Goal: Check status: Check status

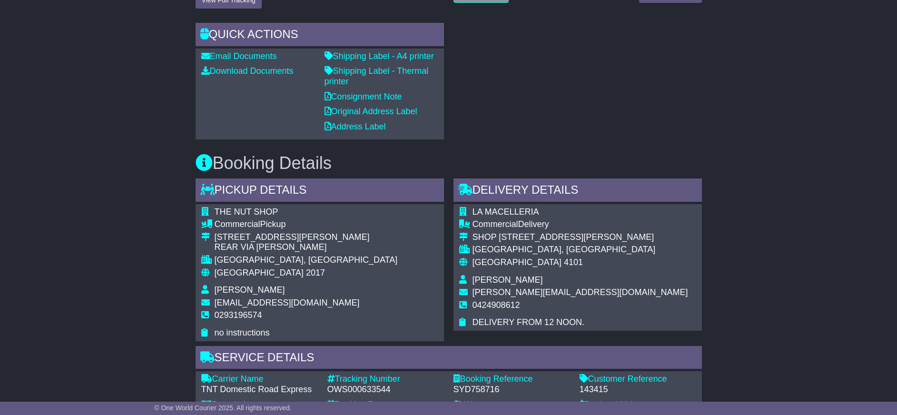
scroll to position [238, 0]
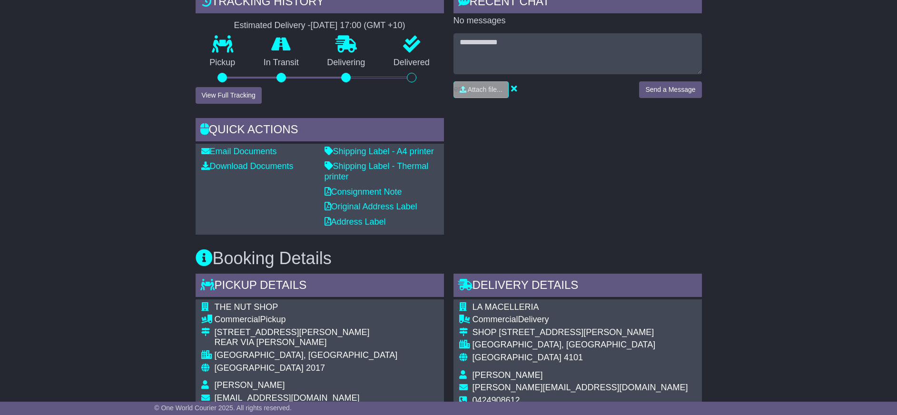
click at [226, 94] on button "View Full Tracking" at bounding box center [229, 95] width 66 height 17
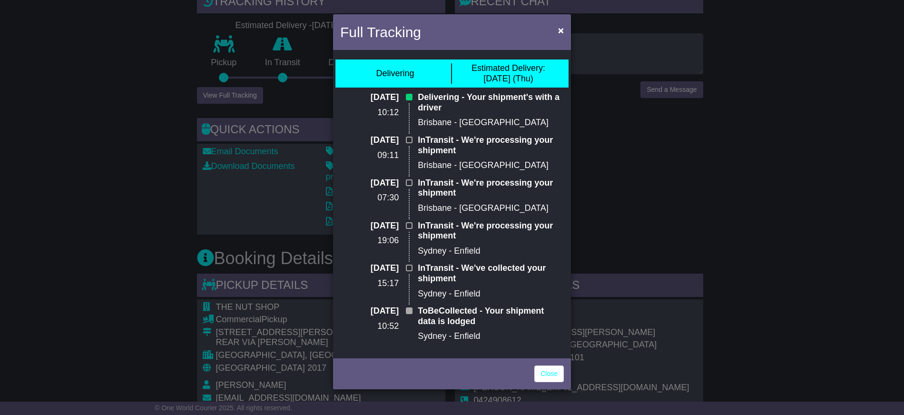
click at [566, 378] on div "Close" at bounding box center [452, 372] width 238 height 33
drag, startPoint x: 572, startPoint y: 29, endPoint x: 568, endPoint y: 32, distance: 5.3
click at [572, 30] on div "Full Tracking × Delivering Estimated Delivery: 14 Aug (Thu) 14 Aug 2025 10:12 D…" at bounding box center [452, 207] width 904 height 415
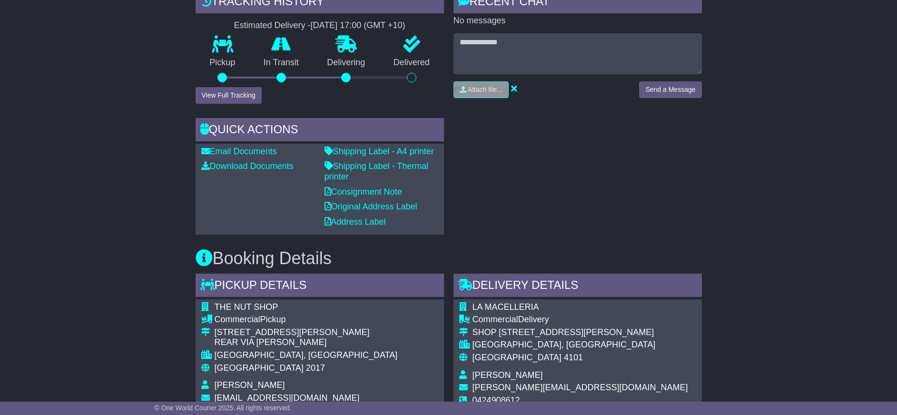
click at [560, 32] on div "RECENT CHAT Loading... No messages Attach file... Send a Message" at bounding box center [577, 47] width 248 height 115
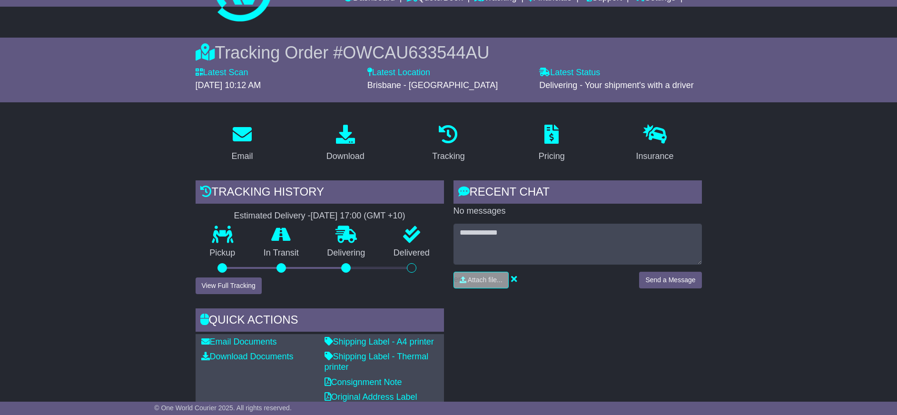
scroll to position [0, 0]
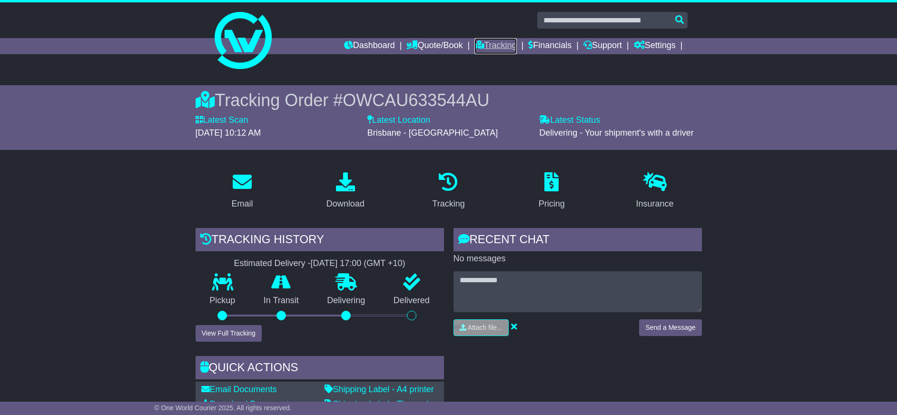
click at [486, 49] on link "Tracking" at bounding box center [495, 46] width 42 height 16
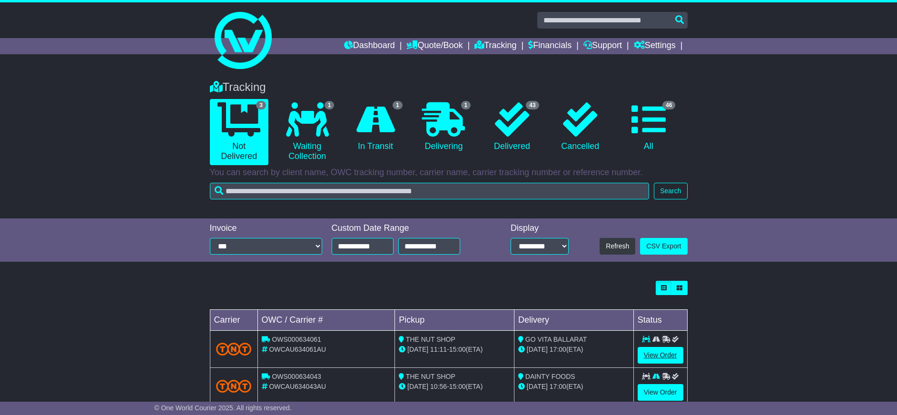
scroll to position [61, 0]
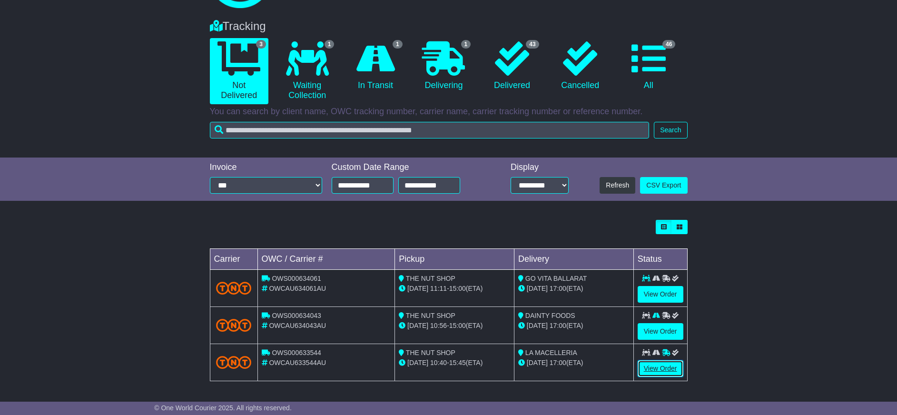
click at [653, 370] on link "View Order" at bounding box center [661, 368] width 46 height 17
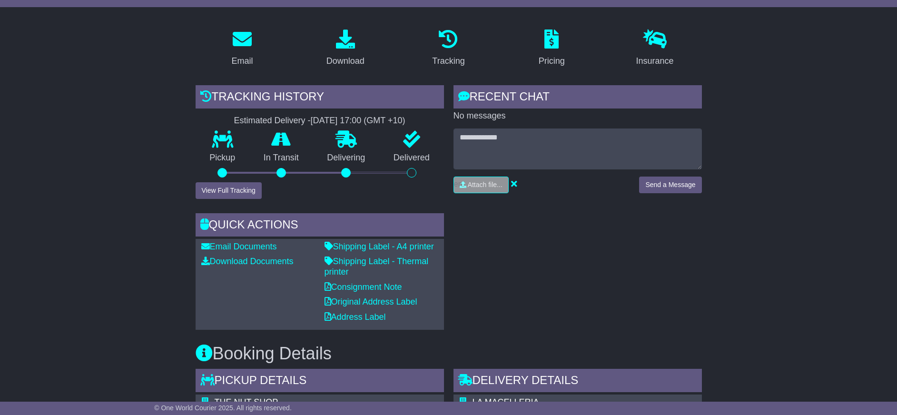
scroll to position [190, 0]
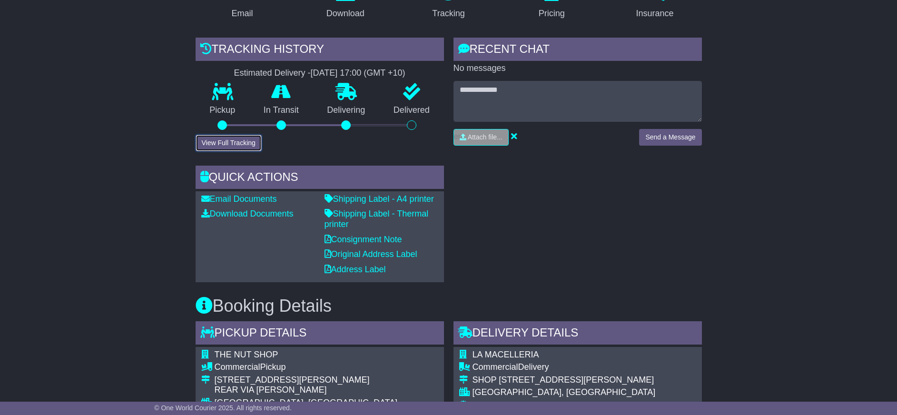
click at [221, 148] on button "View Full Tracking" at bounding box center [229, 143] width 66 height 17
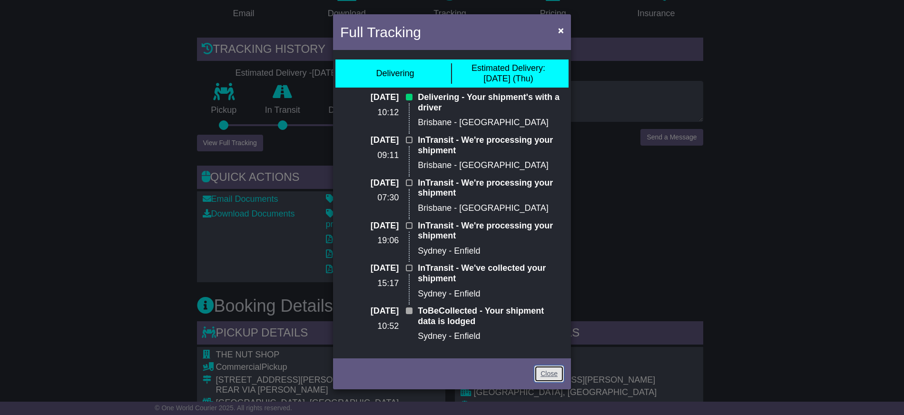
click at [547, 376] on link "Close" at bounding box center [548, 373] width 29 height 17
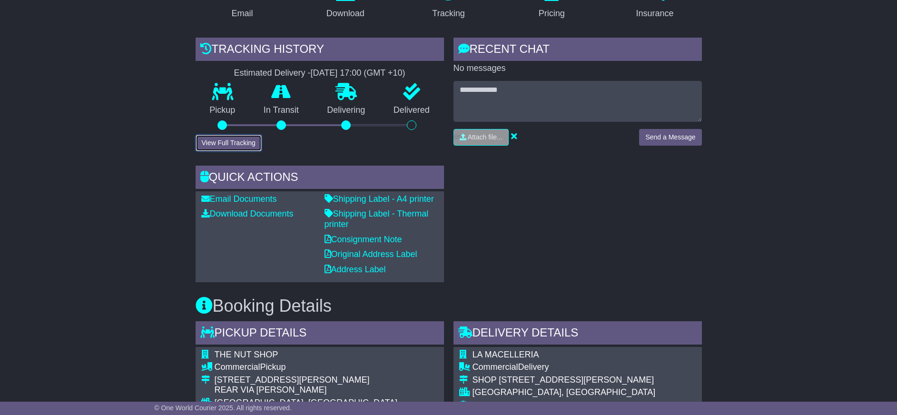
scroll to position [0, 0]
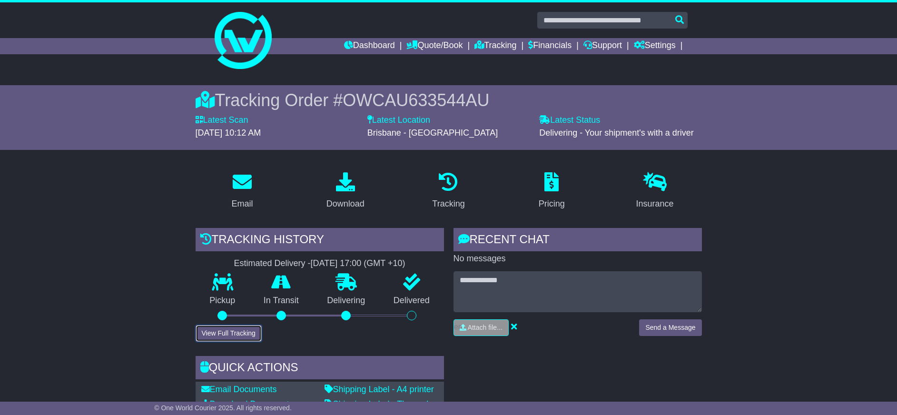
click at [226, 339] on button "View Full Tracking" at bounding box center [229, 333] width 66 height 17
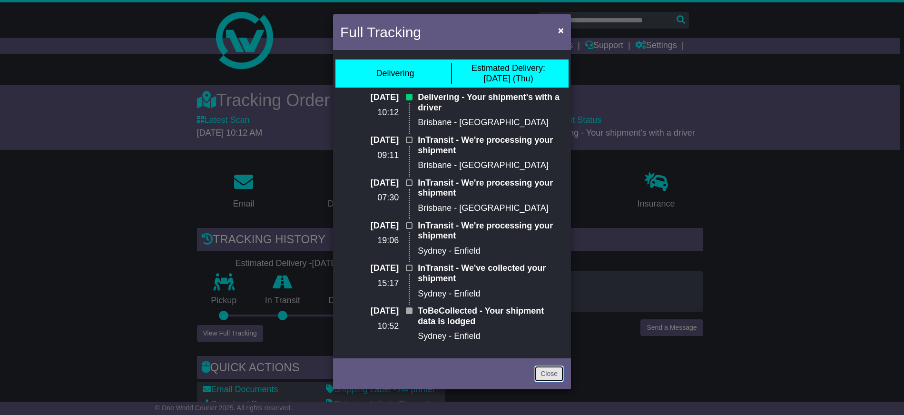
drag, startPoint x: 555, startPoint y: 378, endPoint x: 487, endPoint y: 236, distance: 157.3
click at [553, 378] on link "Close" at bounding box center [548, 373] width 29 height 17
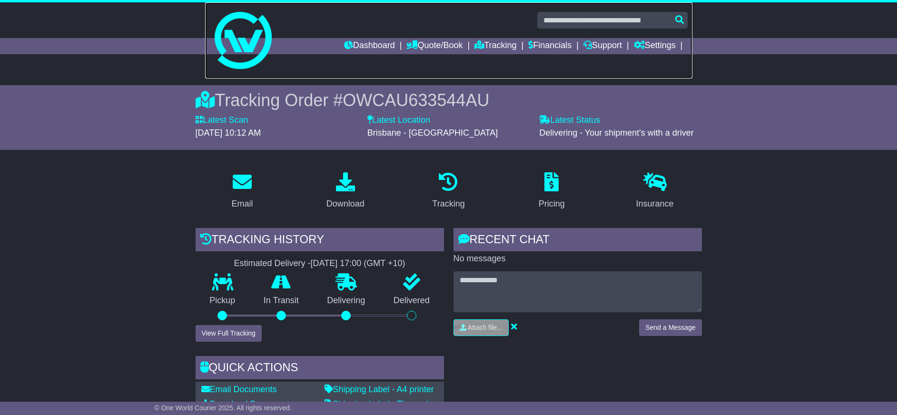
click at [491, 54] on link at bounding box center [448, 40] width 487 height 76
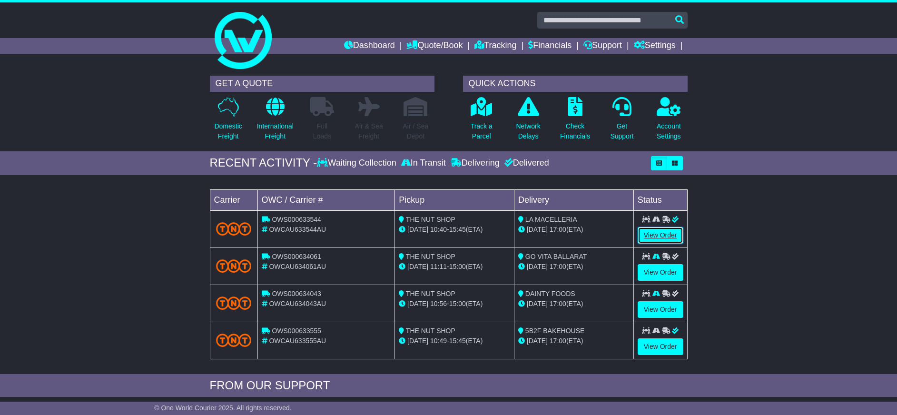
click at [661, 240] on link "View Order" at bounding box center [661, 235] width 46 height 17
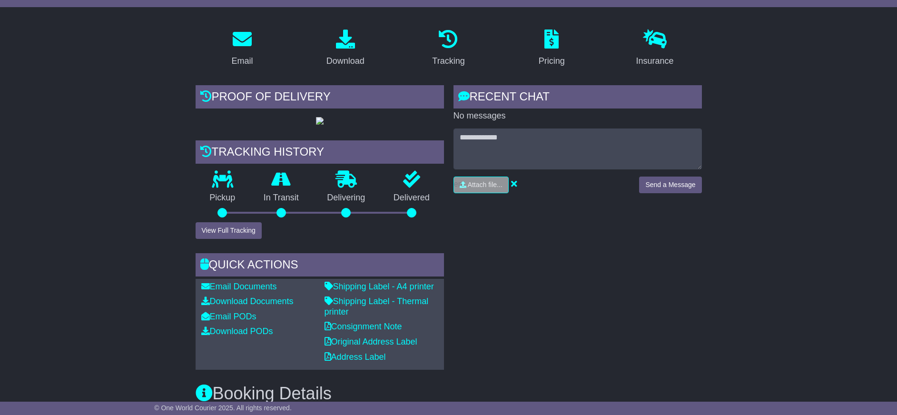
scroll to position [190, 0]
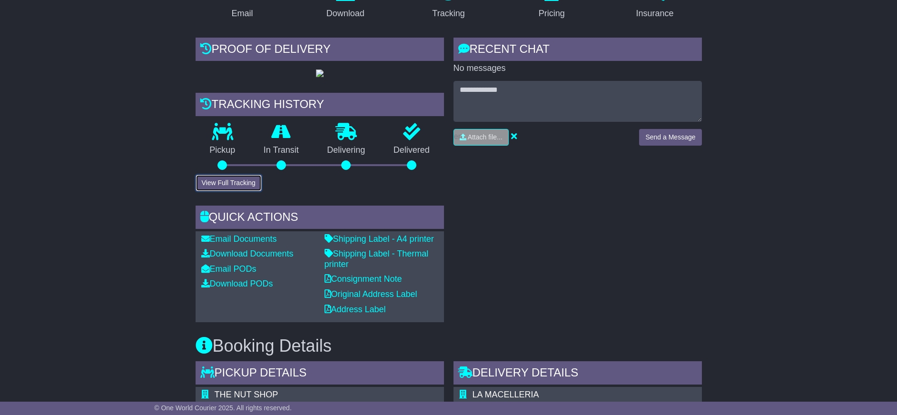
click at [226, 191] on button "View Full Tracking" at bounding box center [229, 183] width 66 height 17
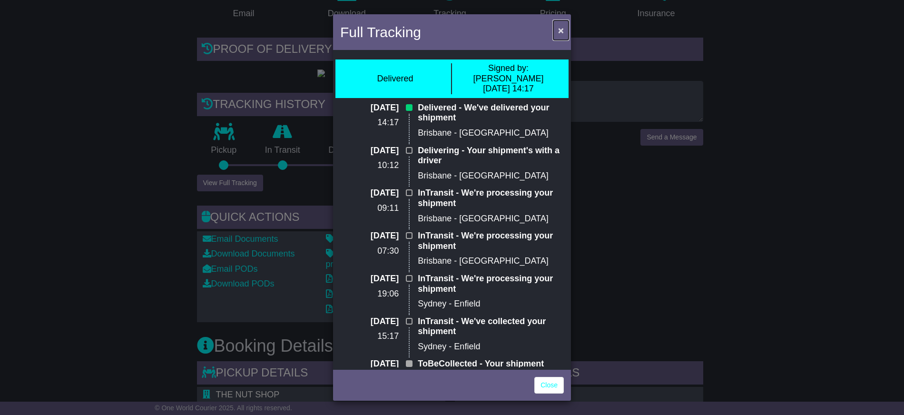
click at [563, 29] on span "×" at bounding box center [561, 30] width 6 height 11
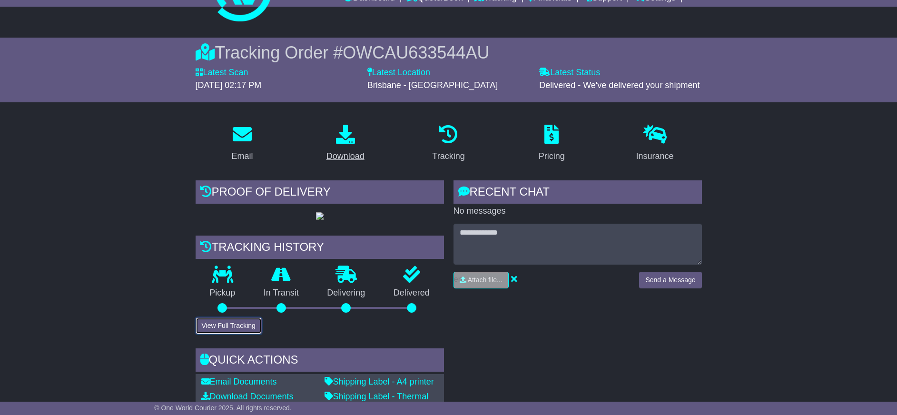
scroll to position [0, 0]
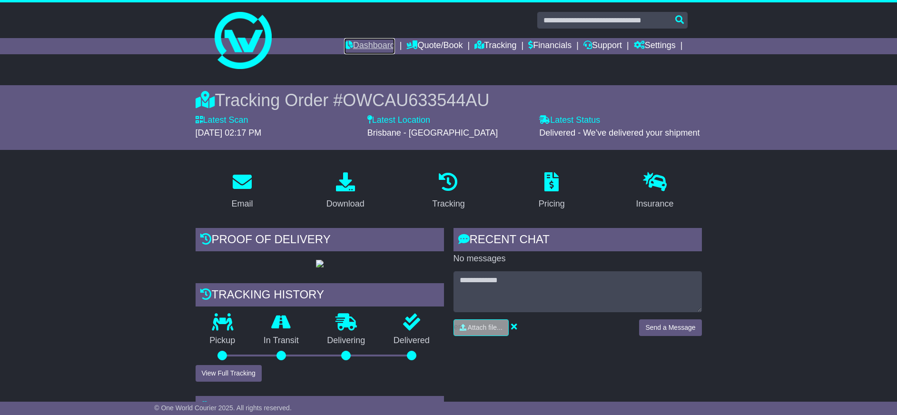
click at [372, 51] on link "Dashboard" at bounding box center [369, 46] width 51 height 16
